Goal: Task Accomplishment & Management: Use online tool/utility

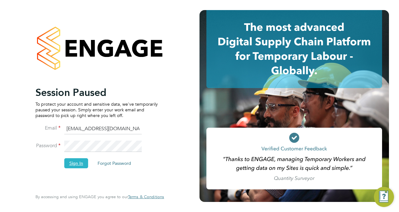
click at [78, 164] on button "Sign In" at bounding box center [76, 163] width 24 height 10
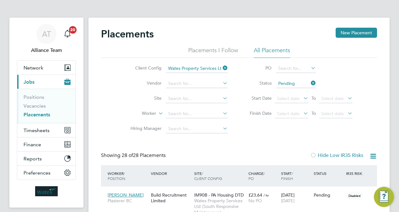
click at [40, 113] on link "Placements" at bounding box center [37, 114] width 27 height 6
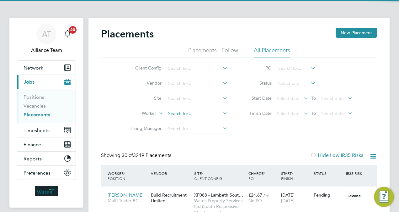
click at [182, 116] on input at bounding box center [197, 113] width 62 height 9
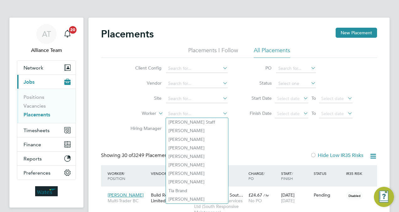
click at [235, 128] on li "Hiring Manager" at bounding box center [177, 128] width 118 height 15
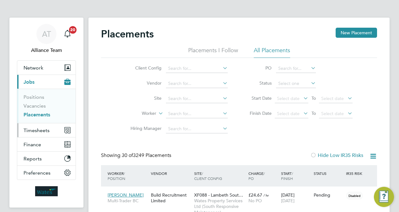
click at [44, 129] on span "Timesheets" at bounding box center [37, 130] width 26 height 6
click at [37, 124] on button "Timesheets" at bounding box center [46, 130] width 58 height 14
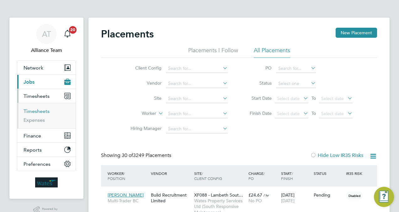
click at [38, 110] on link "Timesheets" at bounding box center [37, 111] width 26 height 6
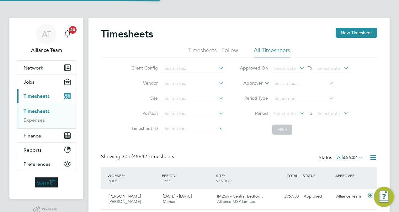
click at [254, 83] on label "Approver" at bounding box center [248, 83] width 28 height 6
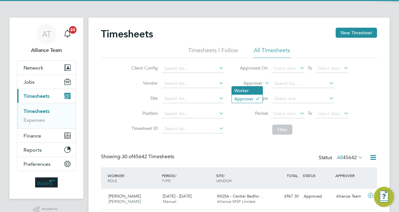
click at [247, 88] on li "Worker" at bounding box center [247, 90] width 31 height 8
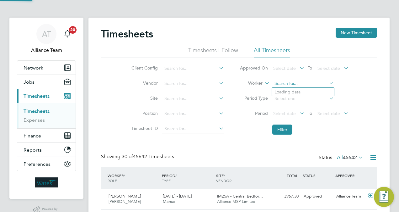
click at [293, 83] on input at bounding box center [303, 83] width 62 height 9
click at [316, 164] on li "Al exandru C oman" at bounding box center [303, 168] width 62 height 8
type input "Alexandru Coman"
click at [283, 126] on button "Filter" at bounding box center [282, 129] width 20 height 10
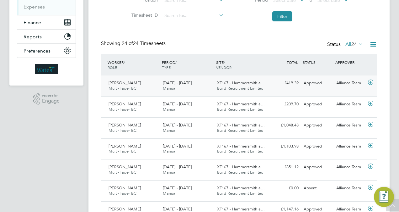
click at [253, 86] on span "Build Recruitment Limited" at bounding box center [240, 87] width 46 height 5
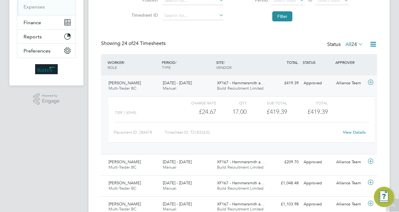
click at [357, 128] on div "View Details" at bounding box center [354, 132] width 31 height 10
click at [357, 133] on link "View Details" at bounding box center [354, 131] width 23 height 5
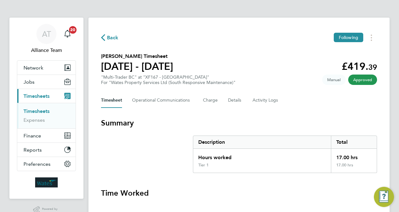
click at [228, 196] on h3 "Time Worked" at bounding box center [239, 193] width 276 height 10
click at [37, 81] on button "Jobs" at bounding box center [46, 82] width 58 height 14
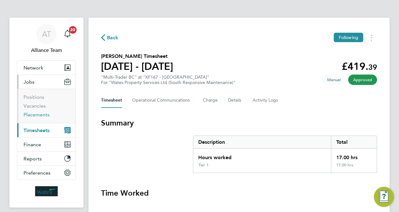
click at [45, 112] on link "Placements" at bounding box center [37, 114] width 26 height 6
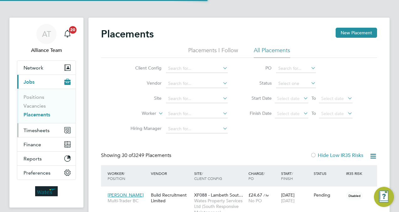
click at [26, 127] on span "Timesheets" at bounding box center [37, 130] width 26 height 6
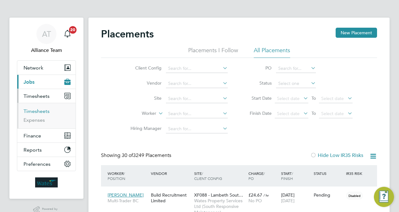
click at [40, 108] on link "Timesheets" at bounding box center [37, 111] width 26 height 6
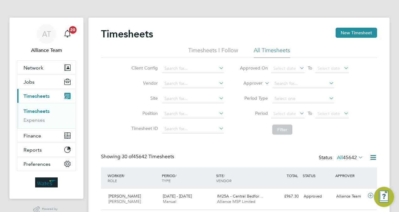
click at [255, 84] on label "Approver" at bounding box center [248, 83] width 28 height 6
click at [254, 87] on li "Worker" at bounding box center [247, 90] width 31 height 8
click at [288, 82] on input at bounding box center [303, 83] width 62 height 9
click at [298, 98] on li "Alb eer Bonee" at bounding box center [303, 100] width 62 height 8
type input "Albeer Bonee"
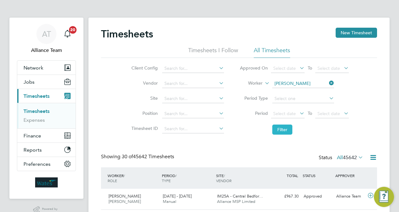
click at [285, 126] on button "Filter" at bounding box center [282, 129] width 20 height 10
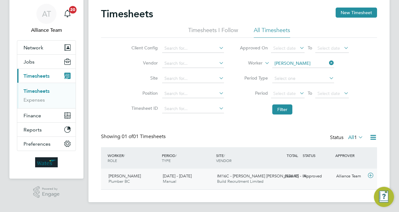
click at [253, 179] on span "Build Recruitment Limited" at bounding box center [240, 180] width 46 height 5
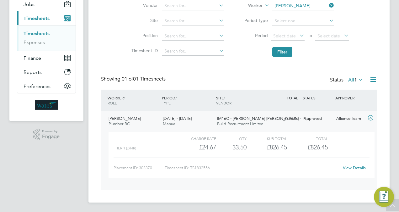
click at [354, 166] on link "View Details" at bounding box center [354, 167] width 23 height 5
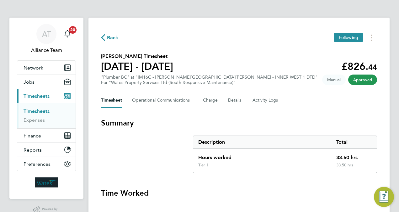
click at [33, 110] on link "Timesheets" at bounding box center [37, 111] width 26 height 6
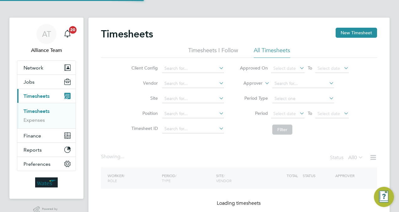
click at [264, 84] on icon at bounding box center [264, 81] width 0 height 6
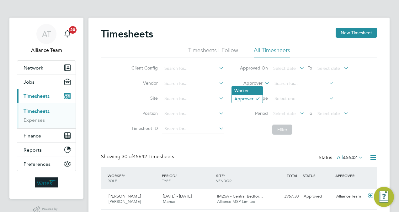
click at [252, 89] on li "Worker" at bounding box center [247, 90] width 31 height 8
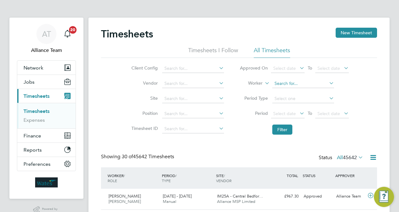
click at [288, 84] on input at bounding box center [303, 83] width 62 height 9
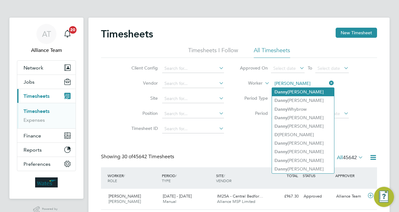
click at [296, 90] on li "D anny Dumlao" at bounding box center [303, 92] width 62 height 8
type input "Danny Dumlao"
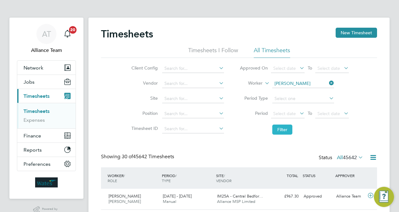
click at [283, 128] on button "Filter" at bounding box center [282, 129] width 20 height 10
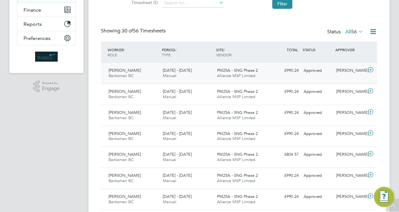
click at [291, 73] on div "£990.24 Approved" at bounding box center [285, 70] width 33 height 10
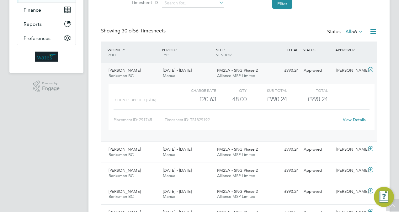
click at [351, 120] on link "View Details" at bounding box center [354, 119] width 23 height 5
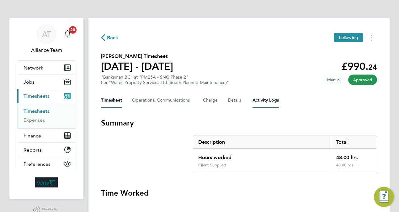
click at [265, 100] on Logs-tab "Activity Logs" at bounding box center [266, 100] width 26 height 15
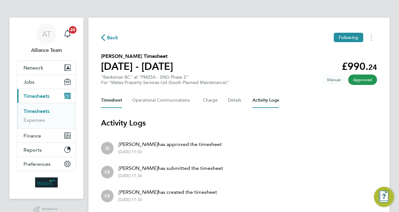
click at [119, 99] on button "Timesheet" at bounding box center [111, 100] width 21 height 15
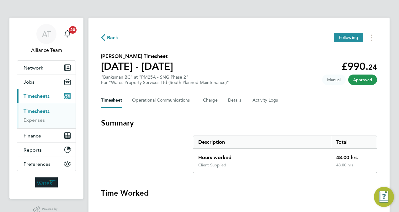
click at [40, 113] on link "Timesheets" at bounding box center [37, 111] width 26 height 6
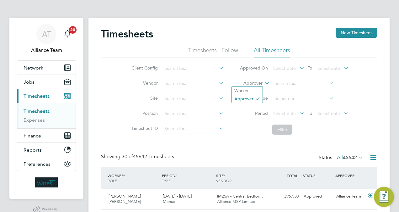
click at [257, 85] on label "Approver" at bounding box center [248, 83] width 28 height 6
click at [256, 89] on li "Worker" at bounding box center [247, 90] width 31 height 8
click at [290, 82] on input at bounding box center [303, 83] width 62 height 9
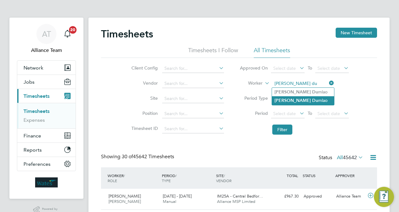
click at [299, 103] on li "Danny Du mlao" at bounding box center [303, 100] width 62 height 8
type input "Danny Dumlao"
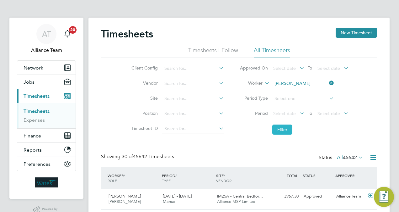
click at [282, 129] on button "Filter" at bounding box center [282, 129] width 20 height 10
click at [316, 85] on input at bounding box center [303, 83] width 62 height 9
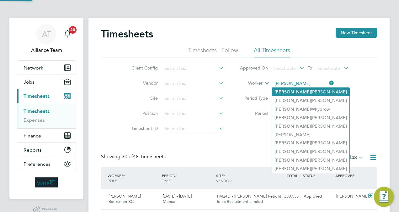
click at [299, 93] on li "Danny Dumlao" at bounding box center [311, 92] width 78 height 8
type input "Danny Dumlao"
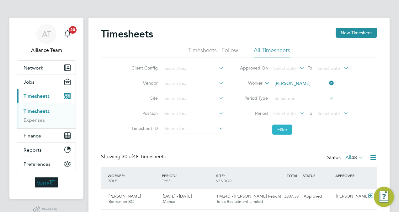
click at [286, 126] on button "Filter" at bounding box center [282, 129] width 20 height 10
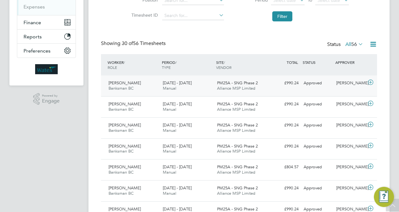
click at [269, 89] on div "Danny Dumlao Banksman BC 20 - 26 Sep 2025 20 - 26 Sep 2025 Manual PM25A - SNG P…" at bounding box center [239, 85] width 276 height 21
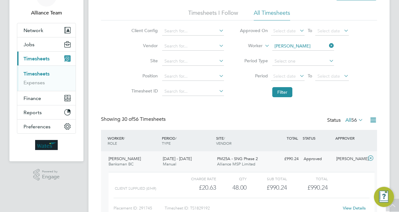
scroll to position [25, 0]
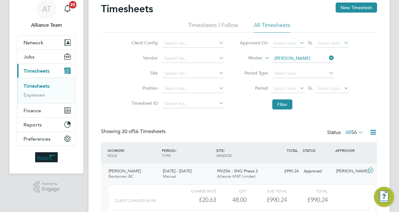
click at [242, 78] on li "Period Type" at bounding box center [294, 73] width 125 height 15
click at [310, 57] on input at bounding box center [303, 58] width 62 height 9
click at [113, 89] on div "Client Config Vendor Site Position Timesheet ID Approved On Select date To Sele…" at bounding box center [239, 73] width 276 height 80
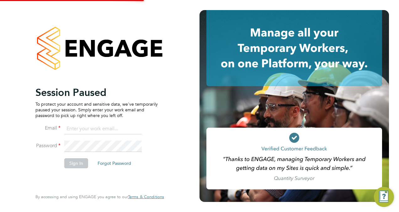
type input "[PERSON_NAME][EMAIL_ADDRESS][PERSON_NAME][DOMAIN_NAME]"
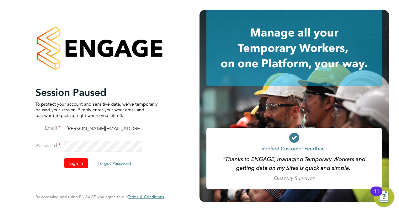
click at [77, 161] on button "Sign In" at bounding box center [76, 163] width 24 height 10
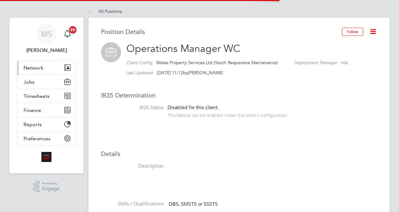
scroll to position [19, 42]
click at [39, 70] on button "Network" at bounding box center [46, 68] width 58 height 14
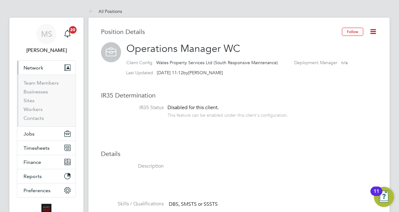
click at [37, 112] on li "Workers" at bounding box center [47, 110] width 47 height 9
click at [37, 111] on link "Workers" at bounding box center [33, 109] width 19 height 6
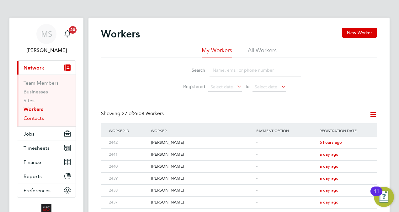
click at [36, 119] on link "Contacts" at bounding box center [34, 118] width 20 height 6
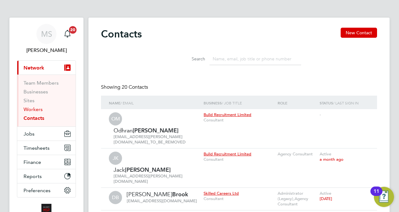
click at [29, 110] on link "Workers" at bounding box center [33, 109] width 19 height 6
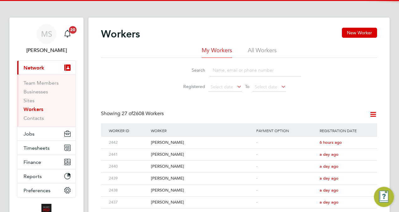
click at [231, 73] on input at bounding box center [256, 70] width 92 height 12
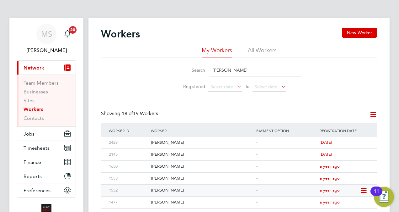
type input "danny"
click at [187, 186] on div "Danny Dumlao" at bounding box center [201, 190] width 105 height 12
click at [240, 70] on input "danny" at bounding box center [256, 70] width 92 height 12
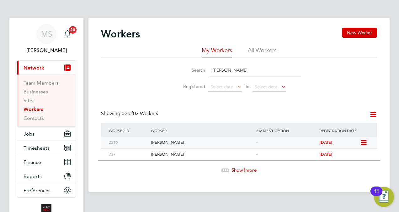
type input "frank d"
click at [216, 140] on div "[PERSON_NAME]" at bounding box center [201, 143] width 105 height 12
click at [33, 136] on button "Jobs" at bounding box center [46, 133] width 58 height 14
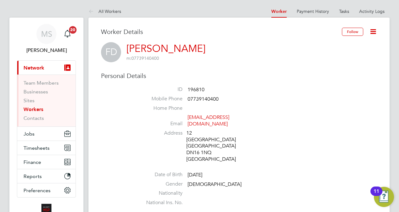
drag, startPoint x: 199, startPoint y: 97, endPoint x: 221, endPoint y: 99, distance: 22.3
click at [221, 99] on li "Mobile Phone [PHONE_NUMBER]" at bounding box center [258, 99] width 239 height 9
drag, startPoint x: 221, startPoint y: 99, endPoint x: 250, endPoint y: 101, distance: 29.0
click at [250, 101] on li "Mobile Phone [PHONE_NUMBER]" at bounding box center [258, 99] width 239 height 9
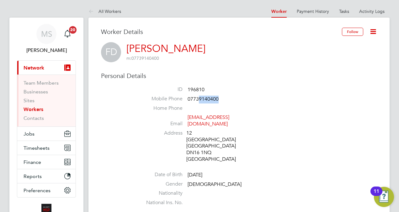
click at [237, 99] on li "Mobile Phone [PHONE_NUMBER]" at bounding box center [258, 99] width 239 height 9
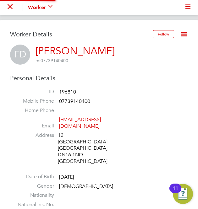
click at [117, 96] on li "ID 196810" at bounding box center [99, 93] width 178 height 9
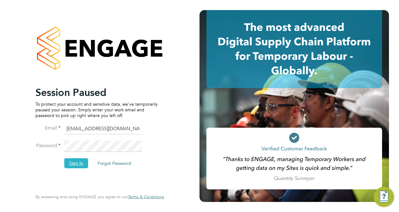
click at [79, 162] on button "Sign In" at bounding box center [76, 163] width 24 height 10
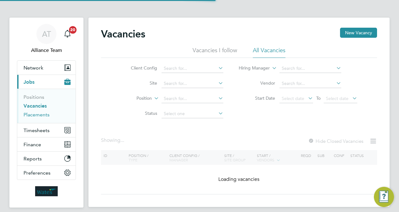
click at [37, 114] on link "Placements" at bounding box center [37, 114] width 26 height 6
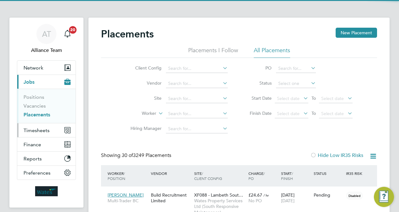
click at [40, 129] on span "Timesheets" at bounding box center [37, 130] width 26 height 6
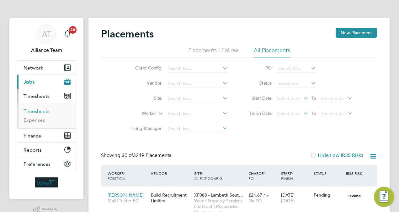
click at [36, 110] on link "Timesheets" at bounding box center [37, 111] width 26 height 6
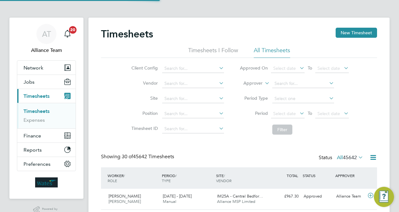
click at [249, 84] on label "Approver" at bounding box center [248, 83] width 28 height 6
click at [247, 88] on li "Worker" at bounding box center [247, 90] width 31 height 8
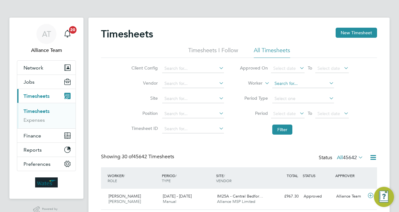
click at [305, 82] on input at bounding box center [303, 83] width 62 height 9
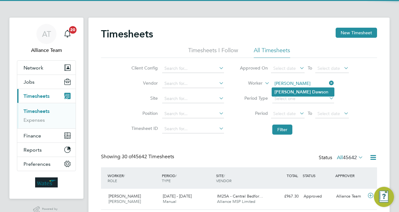
click at [305, 89] on li "Frank Daw son" at bounding box center [303, 92] width 62 height 8
type input "Frank Dawson"
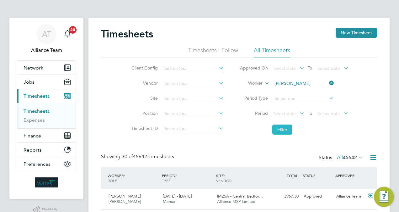
click at [284, 132] on button "Filter" at bounding box center [282, 129] width 20 height 10
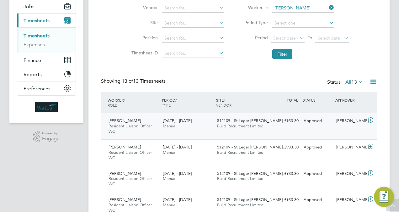
click at [239, 123] on div "512109 - St Leger Towe… Build Recruitment Limited" at bounding box center [242, 124] width 54 height 16
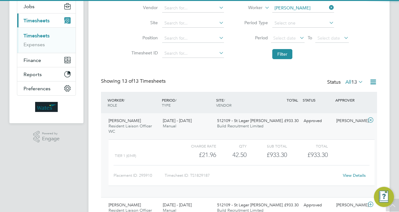
click at [239, 123] on div "512109 - St Leger Towe… Build Recruitment Limited" at bounding box center [242, 124] width 54 height 16
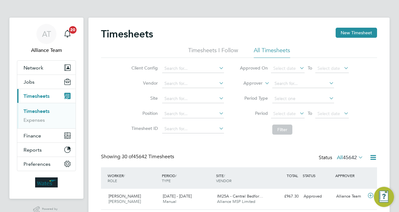
click at [116, 107] on div "Client Config Vendor Site Position Timesheet ID Approved On Select date To Sele…" at bounding box center [239, 98] width 276 height 80
click at [255, 85] on label "Approver" at bounding box center [248, 83] width 28 height 6
click at [248, 90] on li "Worker" at bounding box center [247, 90] width 31 height 8
click at [294, 86] on input at bounding box center [303, 83] width 62 height 9
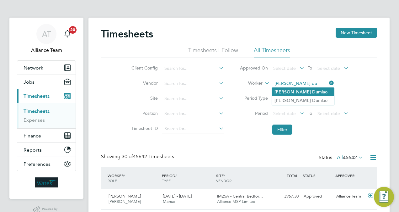
click at [303, 94] on li "Danny Du mlao" at bounding box center [303, 92] width 62 height 8
type input "Danny Dumlao"
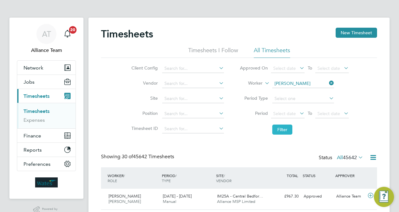
click at [283, 133] on button "Filter" at bounding box center [282, 129] width 20 height 10
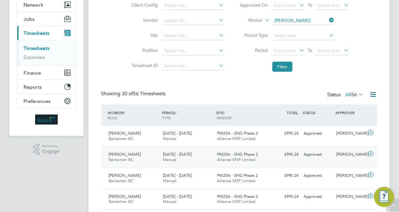
click at [252, 151] on span "PM25A - SNG Phase 2" at bounding box center [237, 153] width 41 height 5
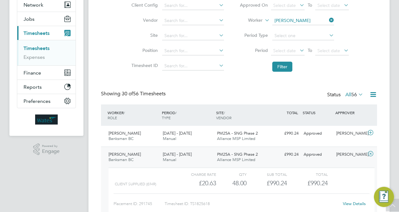
click at [348, 206] on div "View Details" at bounding box center [354, 203] width 31 height 10
click at [350, 202] on link "View Details" at bounding box center [354, 203] width 23 height 5
click at [223, 154] on span "PM25A - SNG Phase 2" at bounding box center [237, 153] width 41 height 5
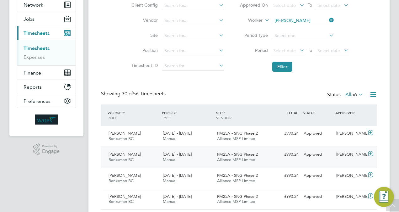
click at [222, 152] on span "PM25A - SNG Phase 2" at bounding box center [237, 153] width 41 height 5
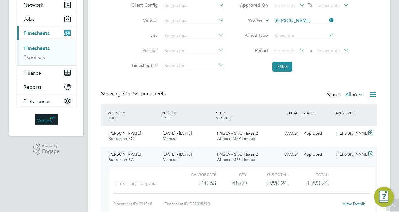
click at [222, 152] on span "PM25A - SNG Phase 2" at bounding box center [237, 153] width 41 height 5
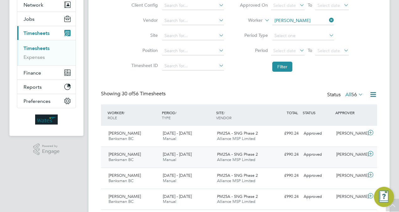
click at [222, 152] on span "PM25A - SNG Phase 2" at bounding box center [237, 153] width 41 height 5
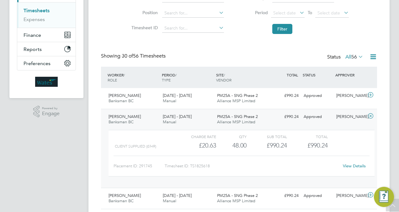
click at [244, 123] on span "Alliance MSP Limited" at bounding box center [236, 121] width 38 height 5
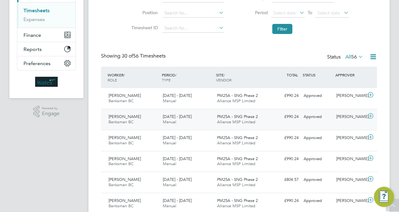
scroll to position [88, 0]
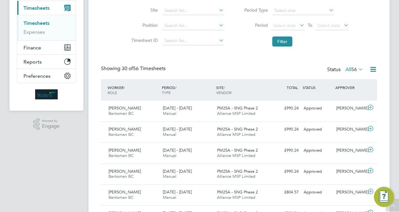
click at [245, 65] on div "Showing 30 of 56 Timesheets Status All 56" at bounding box center [239, 72] width 276 height 14
